Goal: Find specific page/section: Find specific page/section

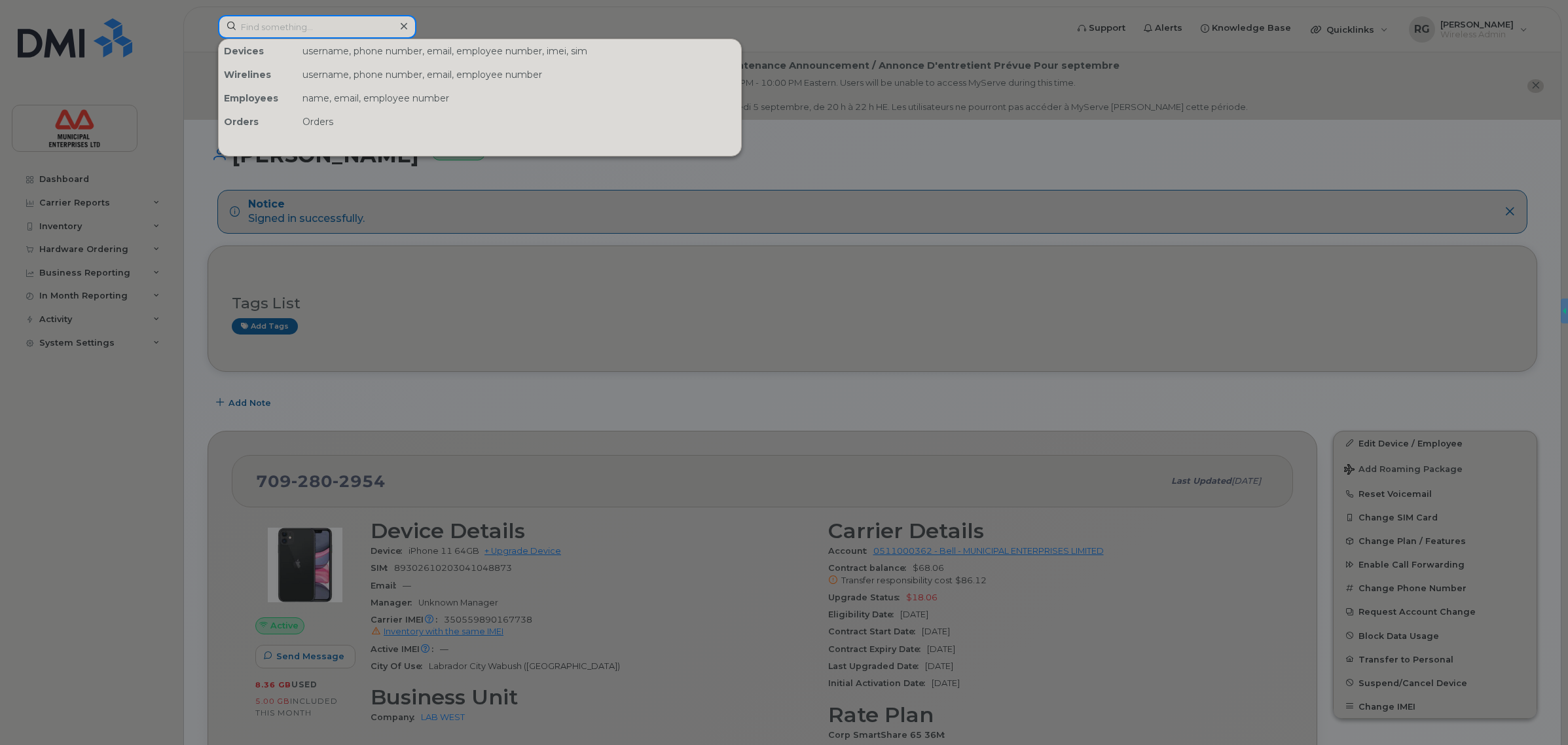
click at [321, 33] on input at bounding box center [316, 27] width 198 height 24
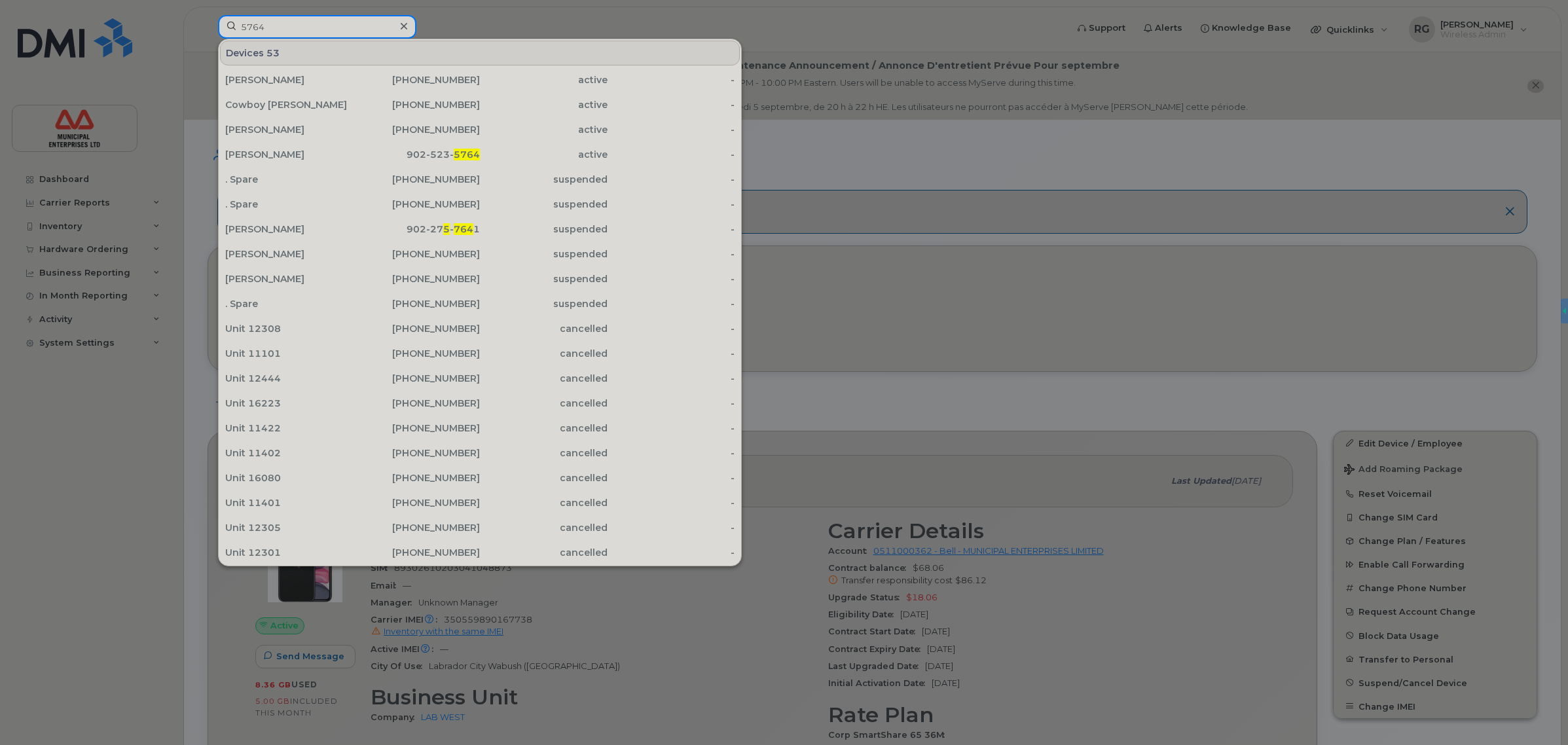
type input "5764"
click at [854, 143] on div at bounding box center [784, 372] width 1568 height 745
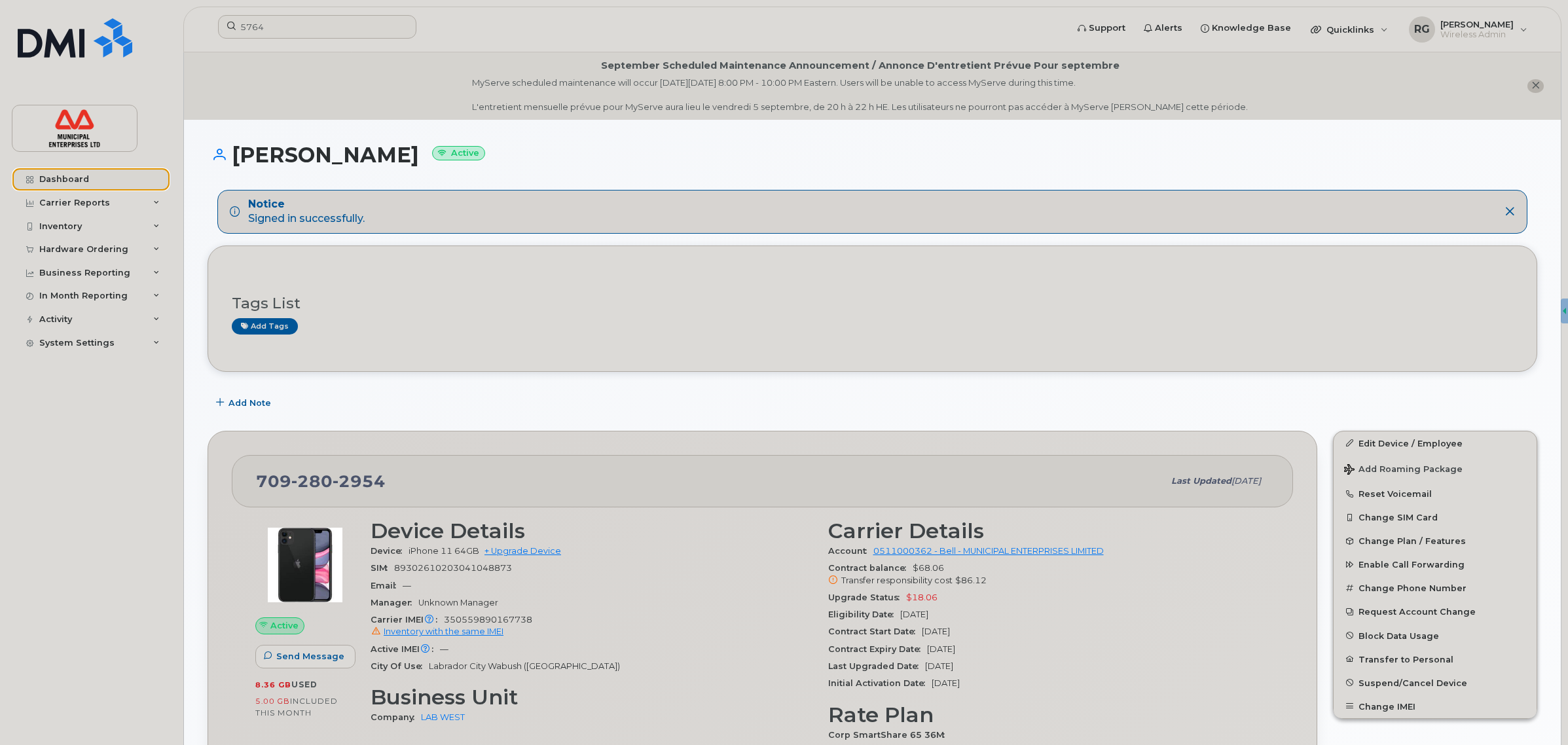
click at [84, 177] on div "Dashboard" at bounding box center [64, 179] width 50 height 11
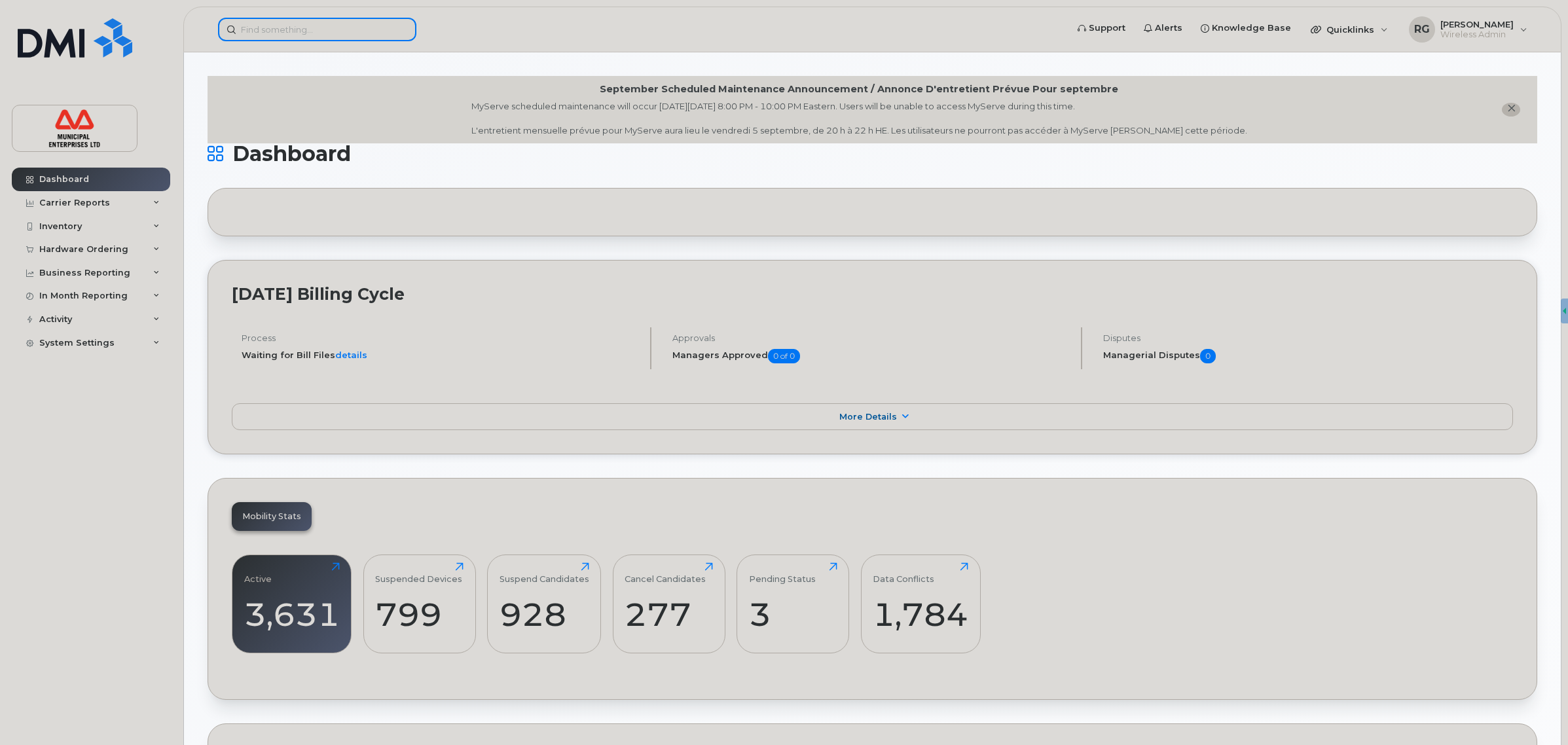
click at [315, 36] on input at bounding box center [316, 29] width 198 height 24
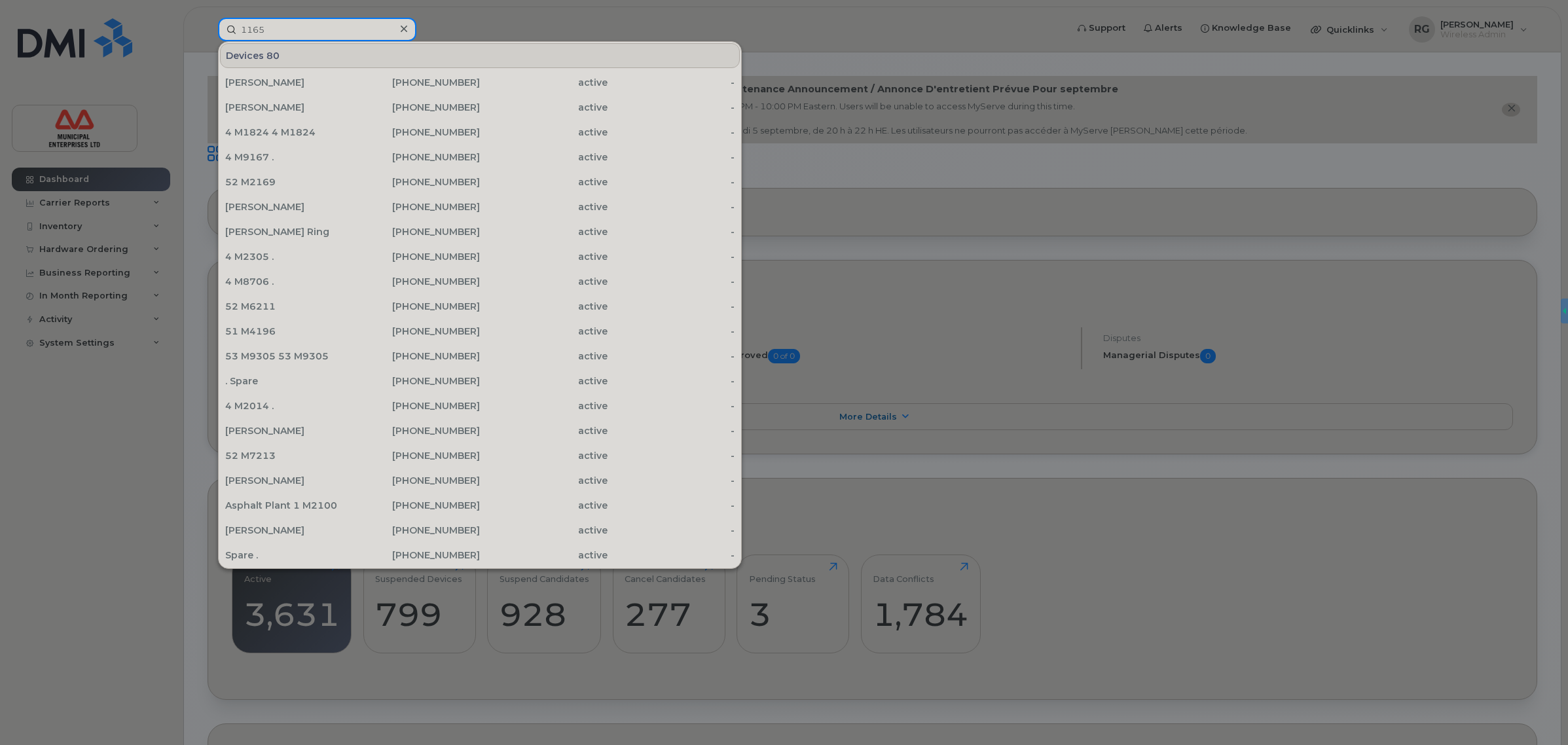
type input "1165"
click at [450, 24] on div at bounding box center [784, 372] width 1568 height 745
